Goal: Information Seeking & Learning: Learn about a topic

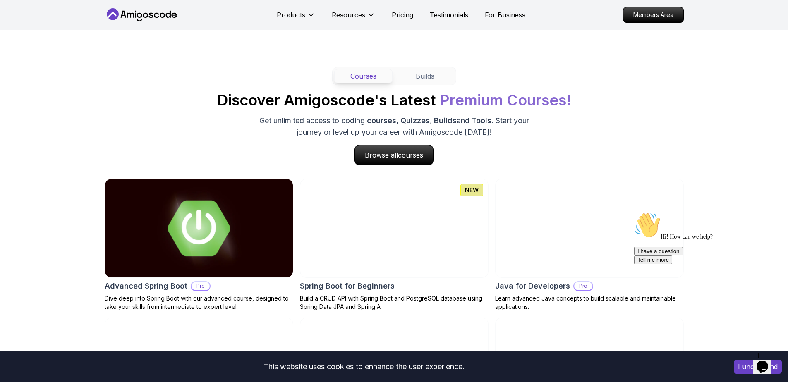
scroll to position [745, 0]
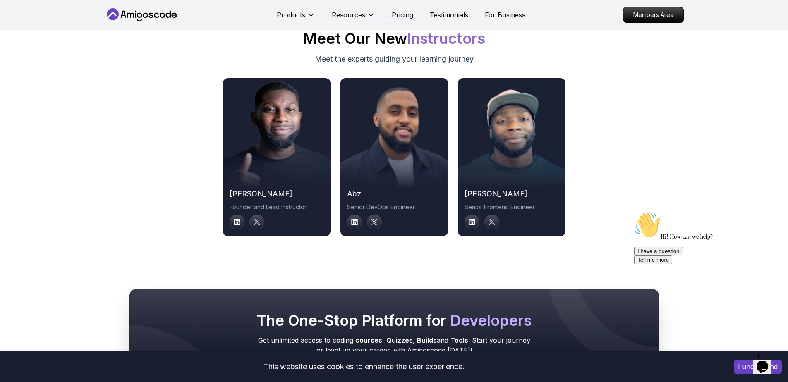
scroll to position [4169, 0]
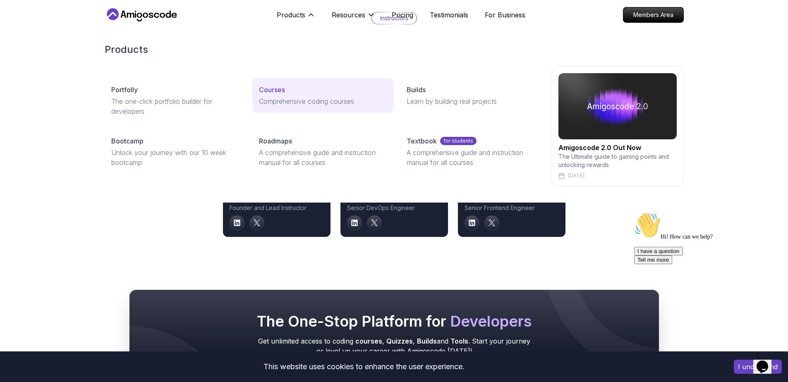
click at [290, 103] on p "Comprehensive coding courses" at bounding box center [323, 101] width 128 height 10
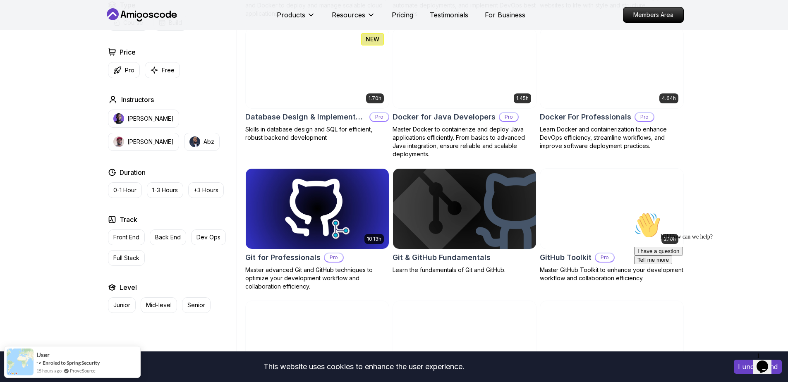
scroll to position [1092, 0]
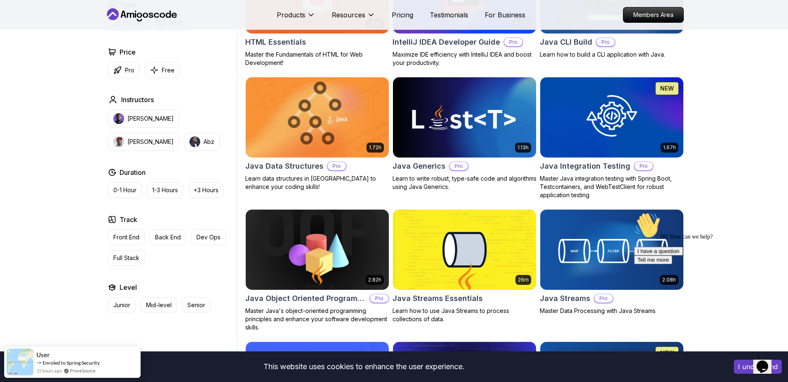
click at [130, 19] on icon at bounding box center [142, 14] width 74 height 13
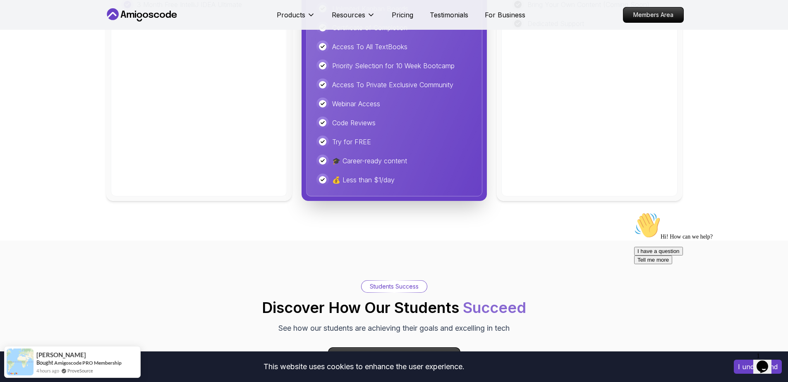
scroll to position [2482, 0]
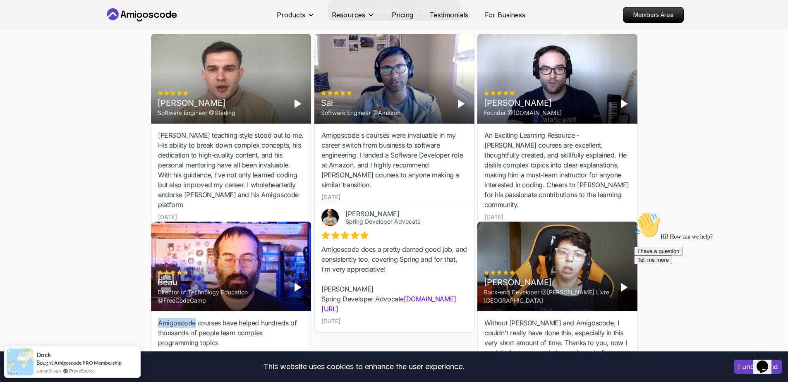
drag, startPoint x: 156, startPoint y: 322, endPoint x: 195, endPoint y: 323, distance: 39.7
click at [195, 323] on div "Amigoscode courses have helped hundreds of thousands of people learn complex pr…" at bounding box center [231, 338] width 160 height 55
copy div "Amigoscode"
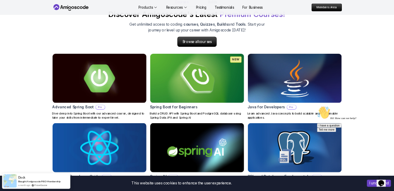
scroll to position [794, 0]
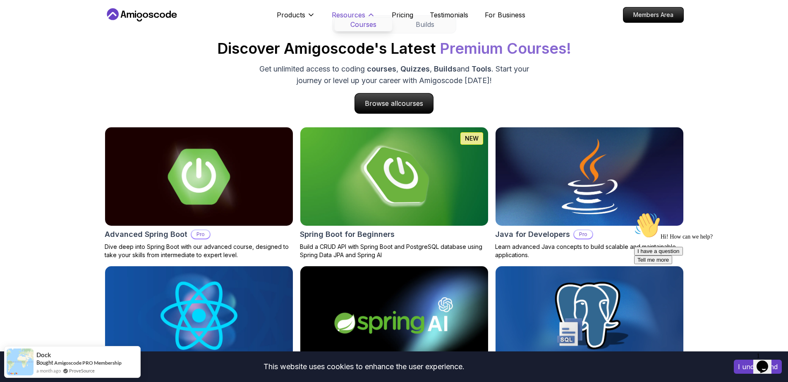
click at [341, 11] on p "Resources" at bounding box center [349, 15] width 34 height 10
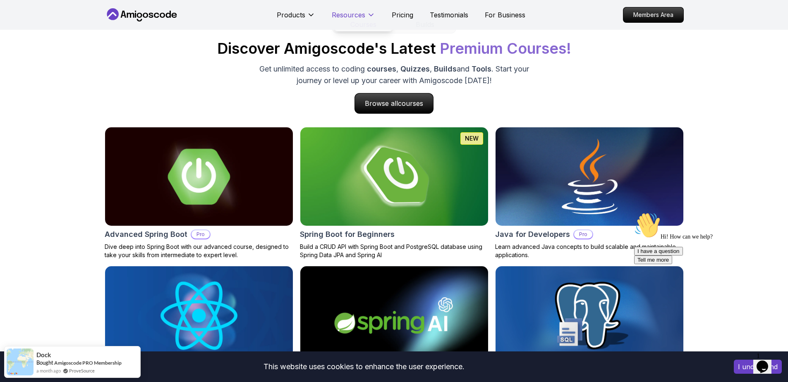
click at [341, 17] on p "Resources" at bounding box center [349, 15] width 34 height 10
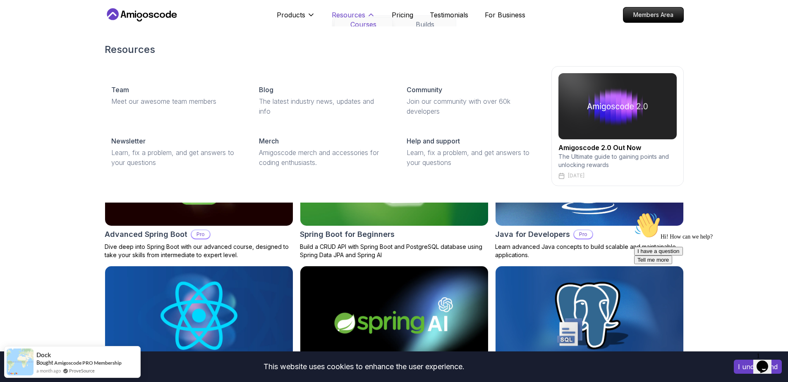
click at [357, 23] on button "Resources" at bounding box center [353, 18] width 43 height 17
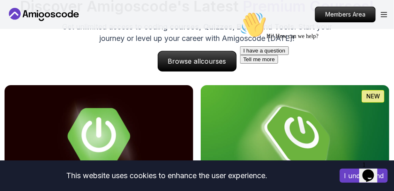
scroll to position [695, 0]
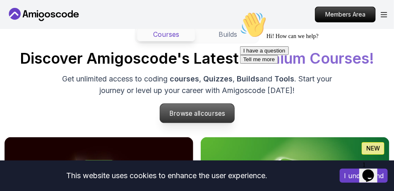
click at [197, 108] on p "Browse all courses" at bounding box center [197, 113] width 74 height 19
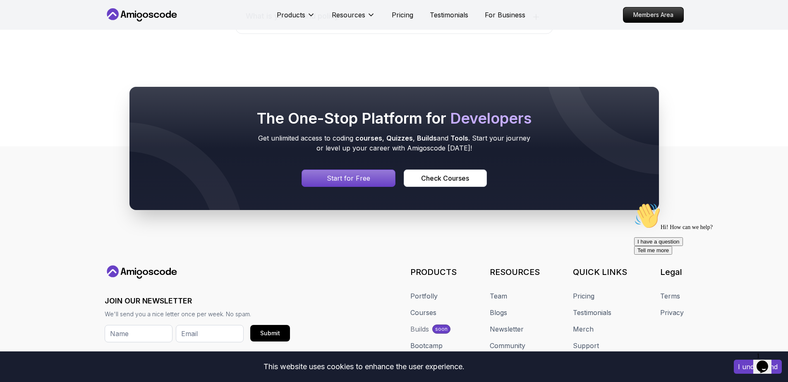
scroll to position [3723, 0]
